Goal: Navigation & Orientation: Find specific page/section

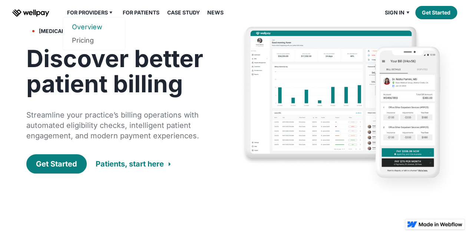
click at [79, 24] on link "Overview" at bounding box center [94, 26] width 44 height 13
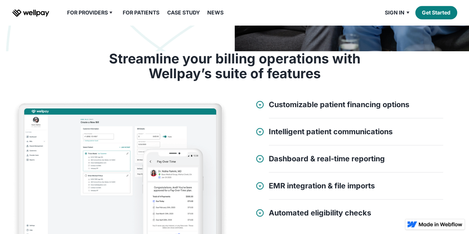
scroll to position [217, 0]
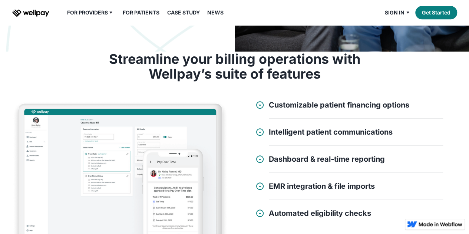
click at [188, 10] on link "Case Study" at bounding box center [184, 12] width 42 height 9
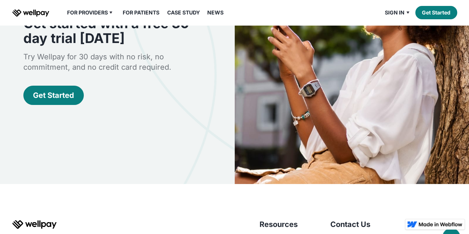
scroll to position [1403, 0]
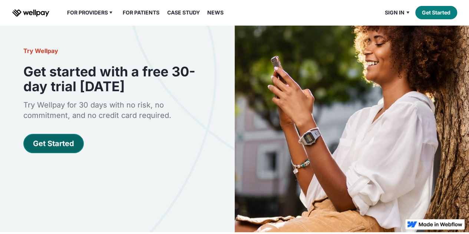
click at [45, 138] on div "Get Started" at bounding box center [53, 143] width 41 height 10
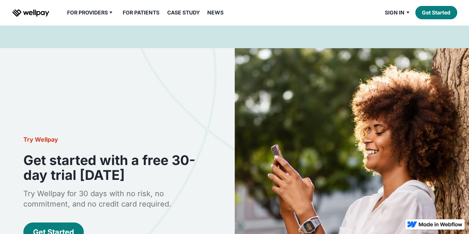
scroll to position [1315, 0]
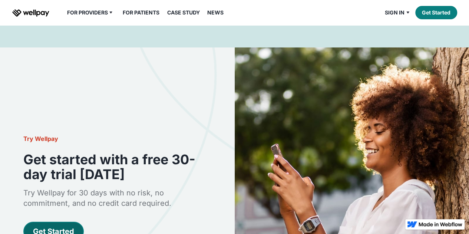
click at [60, 222] on link "Get Started" at bounding box center [53, 231] width 60 height 19
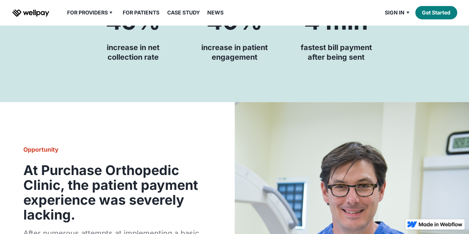
scroll to position [0, 0]
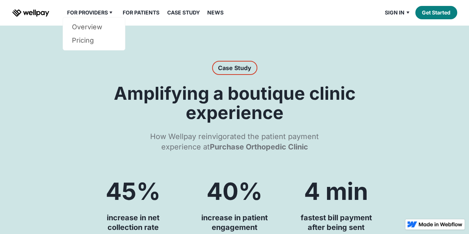
click at [106, 12] on div "For Providers" at bounding box center [87, 12] width 41 height 9
